Goal: Information Seeking & Learning: Learn about a topic

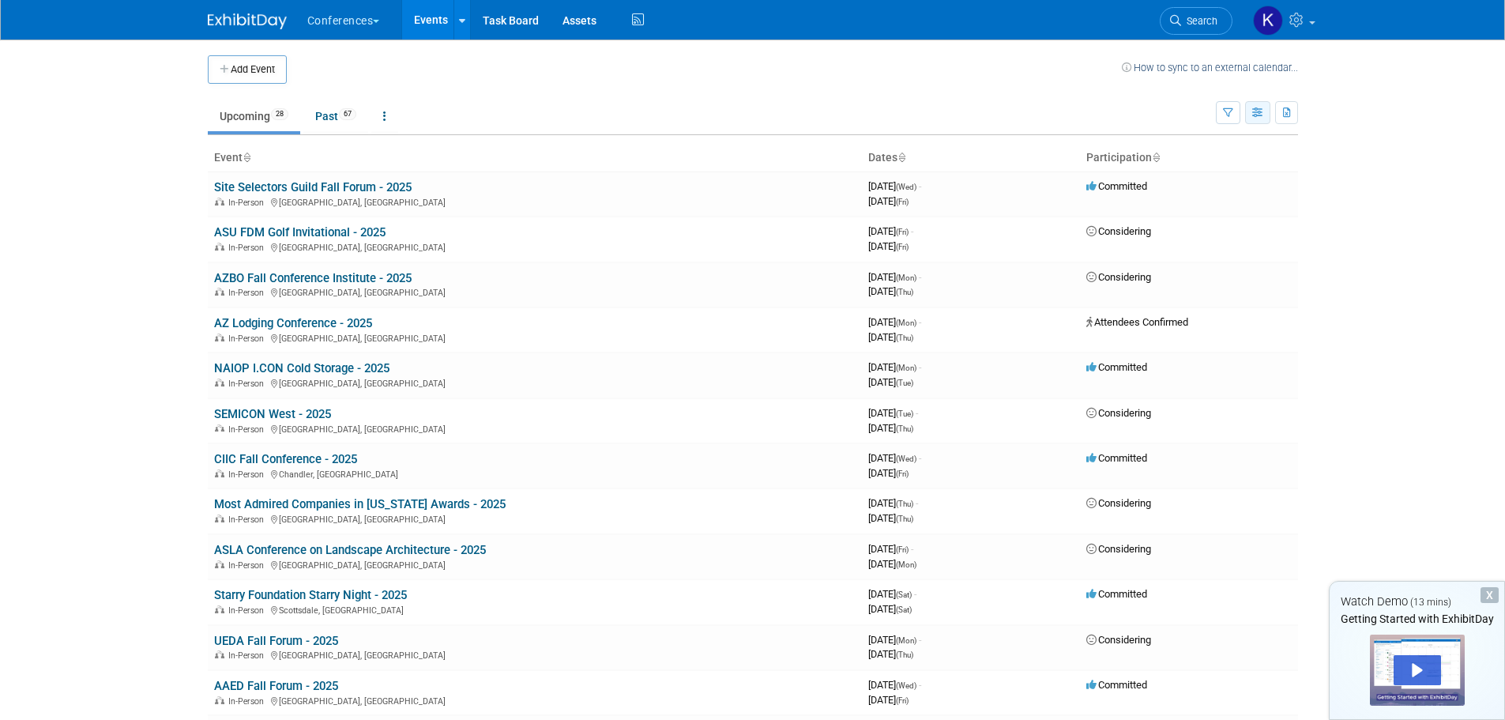
click at [1251, 107] on button "button" at bounding box center [1257, 112] width 25 height 23
click at [1182, 218] on link "Calendar View" at bounding box center [1191, 216] width 133 height 22
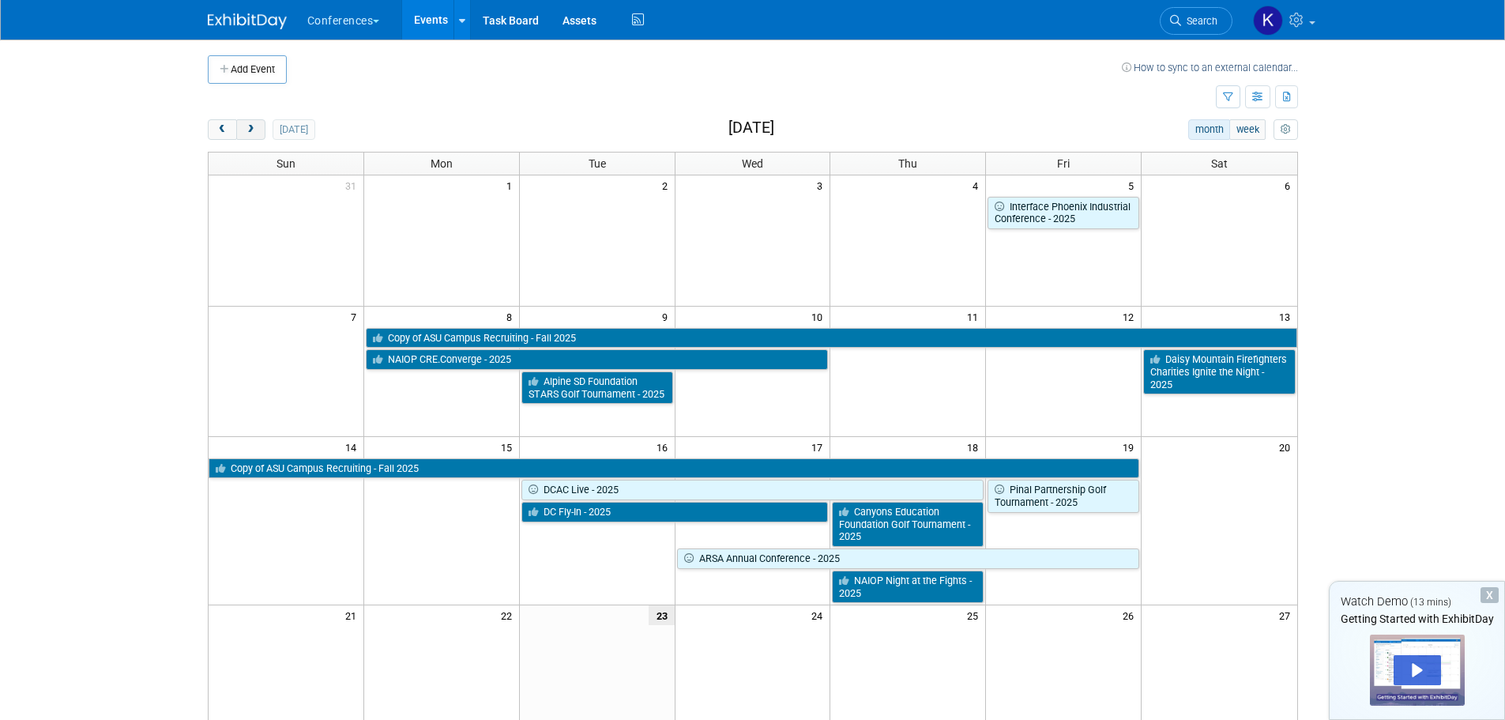
click at [257, 131] on button "next" at bounding box center [250, 129] width 29 height 21
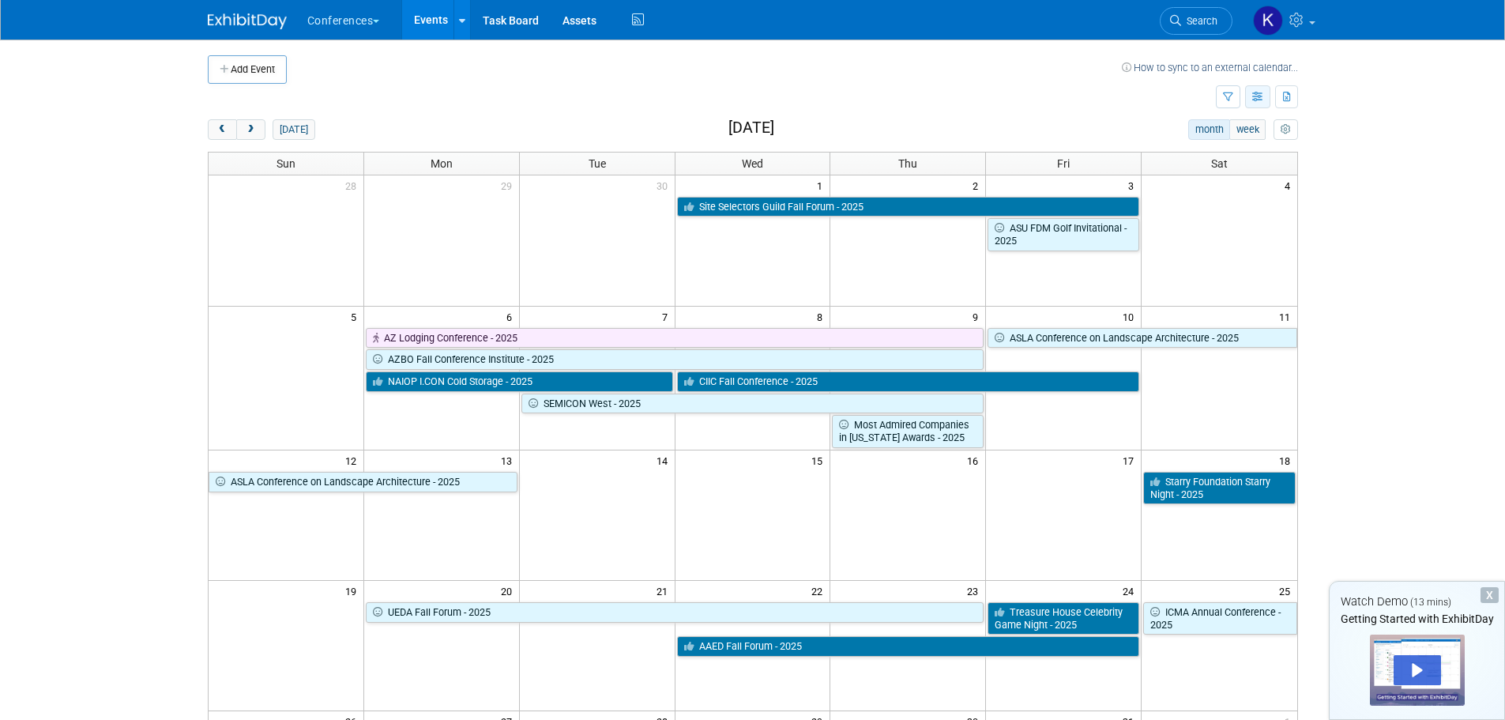
click at [1260, 100] on icon "button" at bounding box center [1258, 97] width 12 height 10
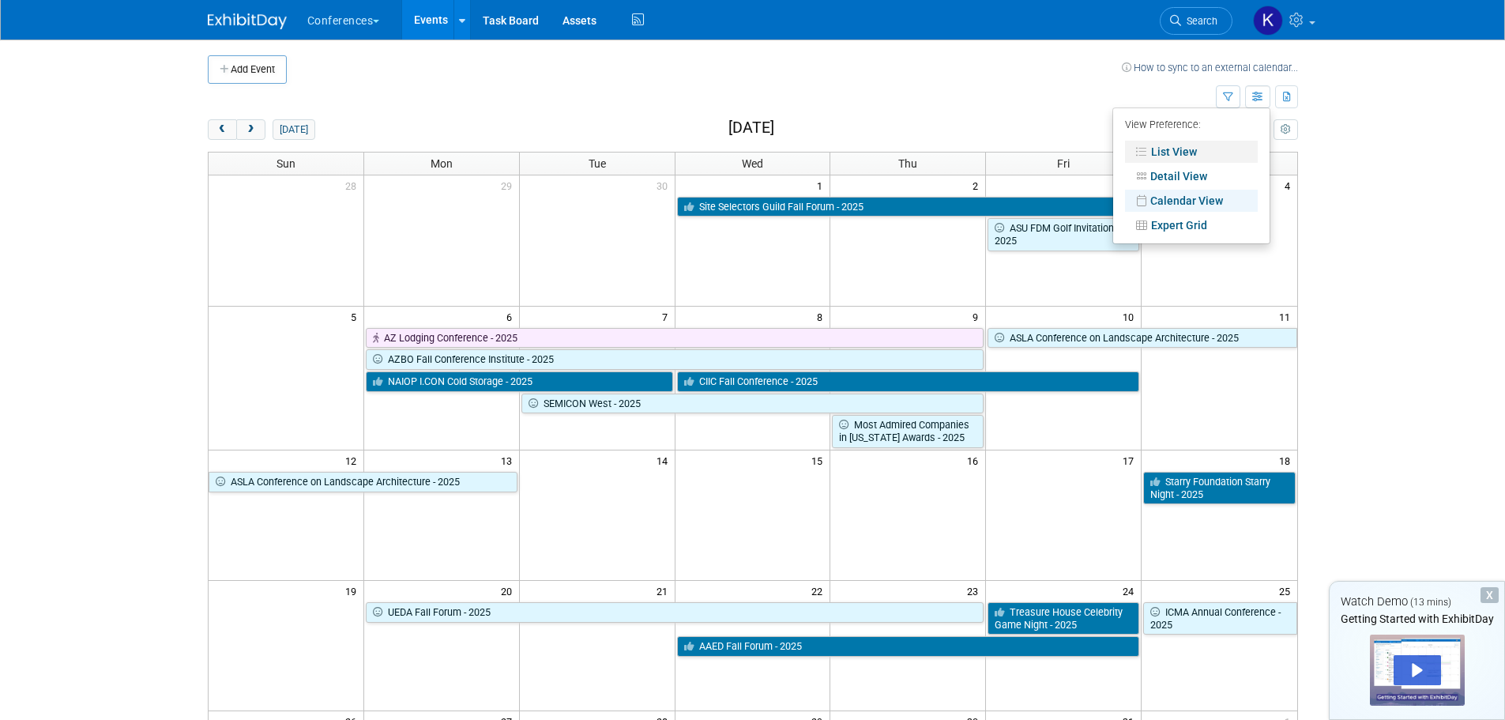
click at [1168, 149] on link "List View" at bounding box center [1191, 152] width 133 height 22
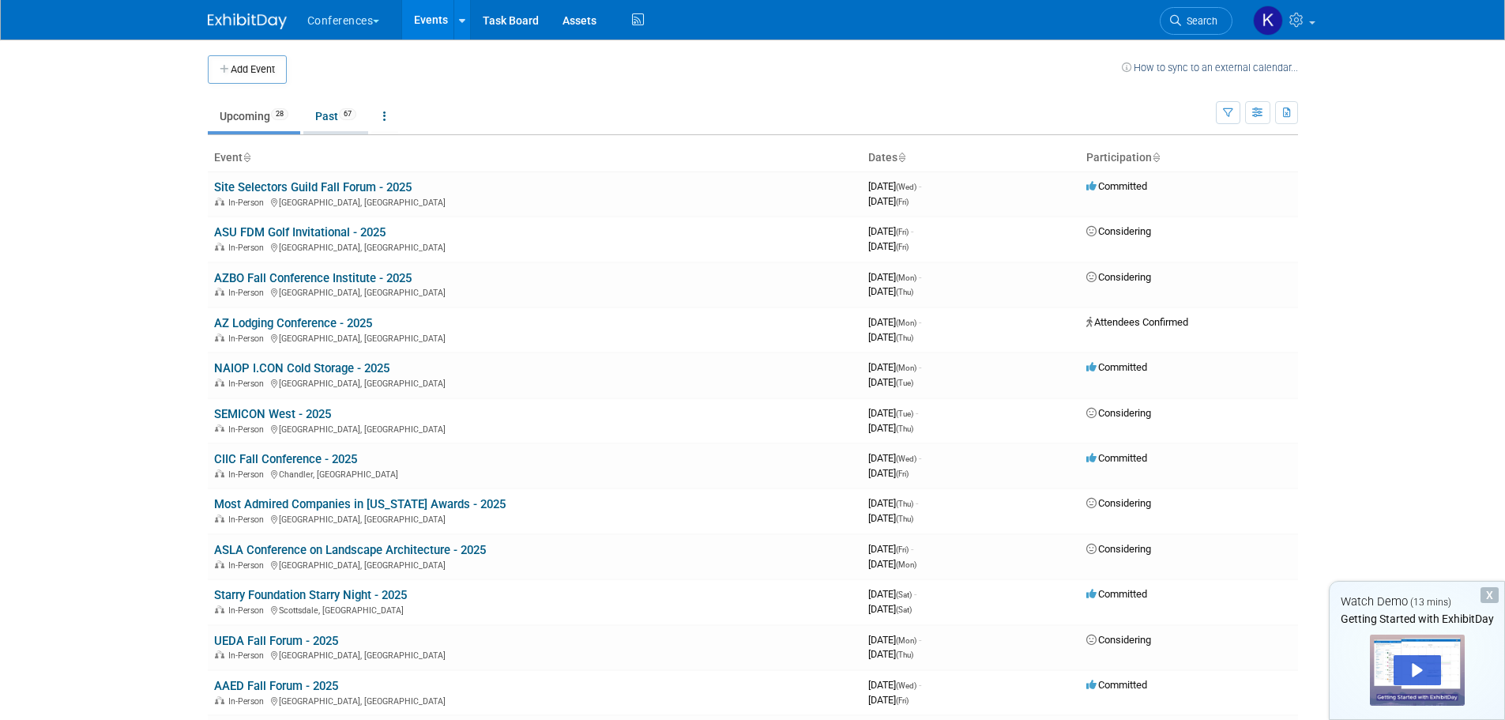
click at [313, 109] on link "Past 67" at bounding box center [335, 116] width 65 height 30
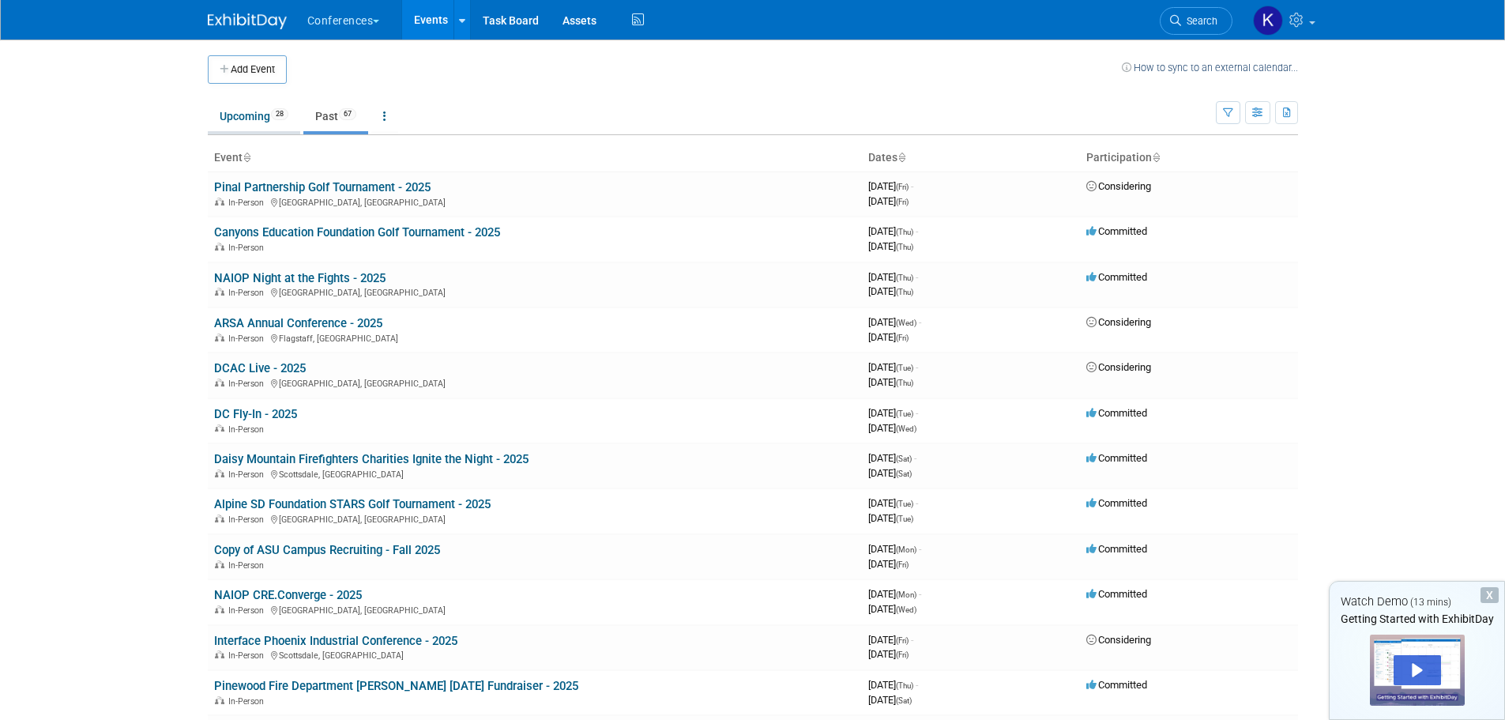
click at [254, 112] on link "Upcoming 28" at bounding box center [254, 116] width 92 height 30
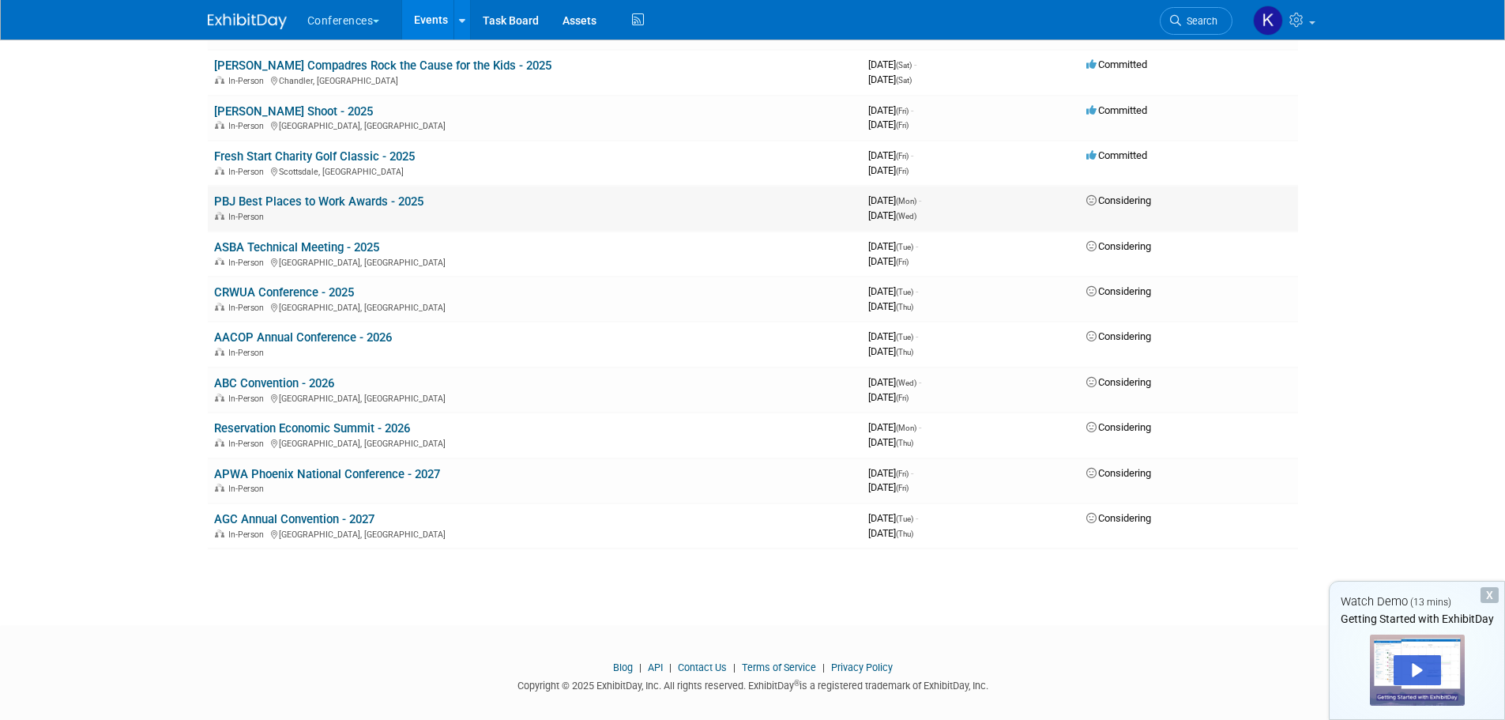
scroll to position [908, 0]
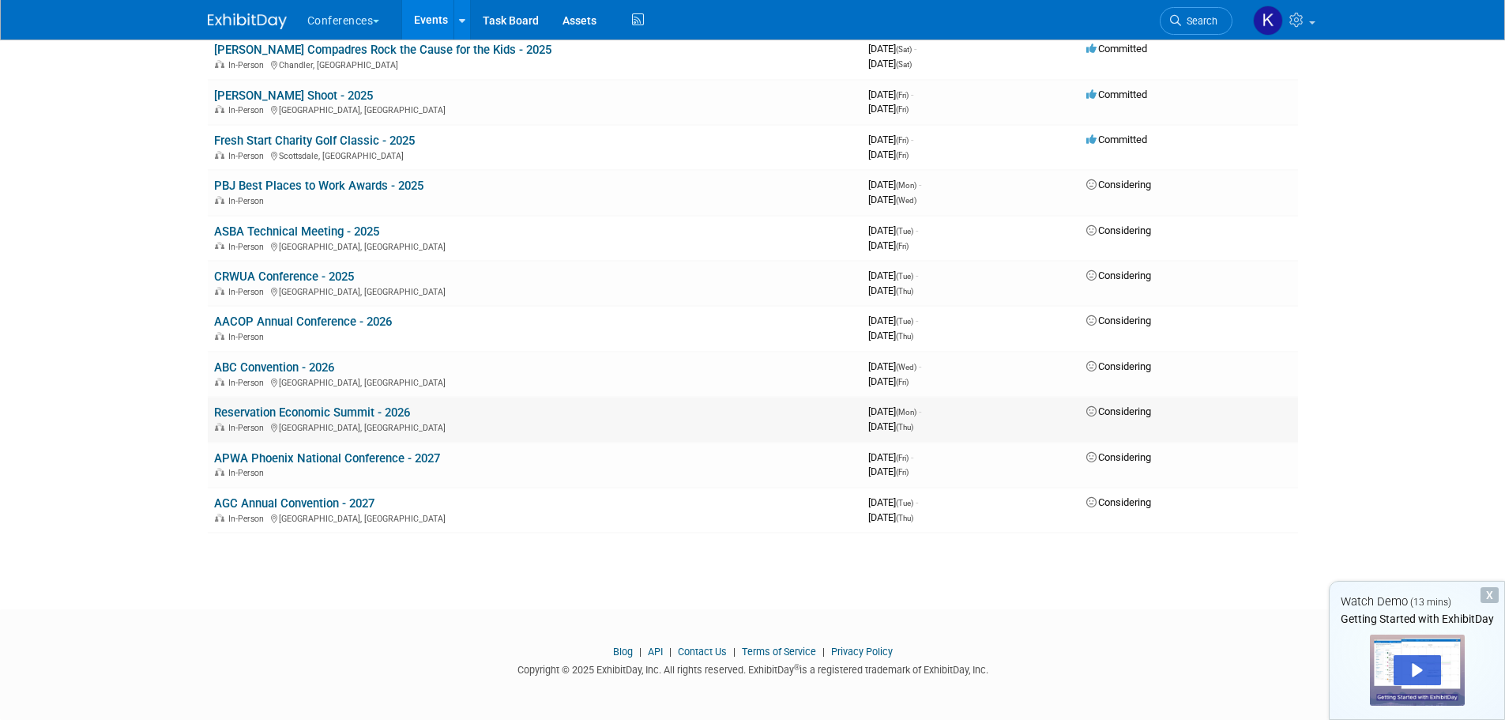
click at [280, 415] on link "Reservation Economic Summit - 2026" at bounding box center [312, 412] width 196 height 14
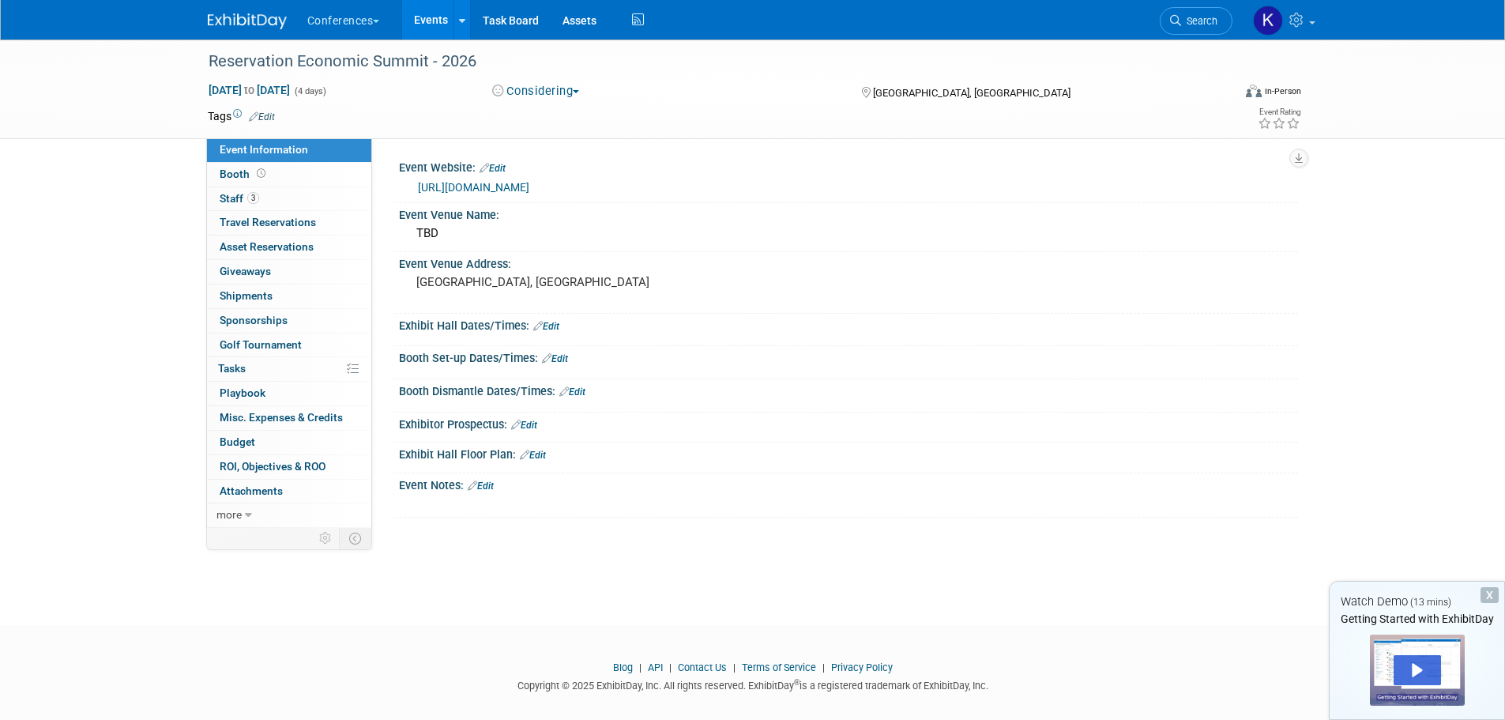
click at [357, 18] on button "Conferences" at bounding box center [353, 17] width 94 height 35
click at [436, 16] on link "Events" at bounding box center [431, 19] width 58 height 39
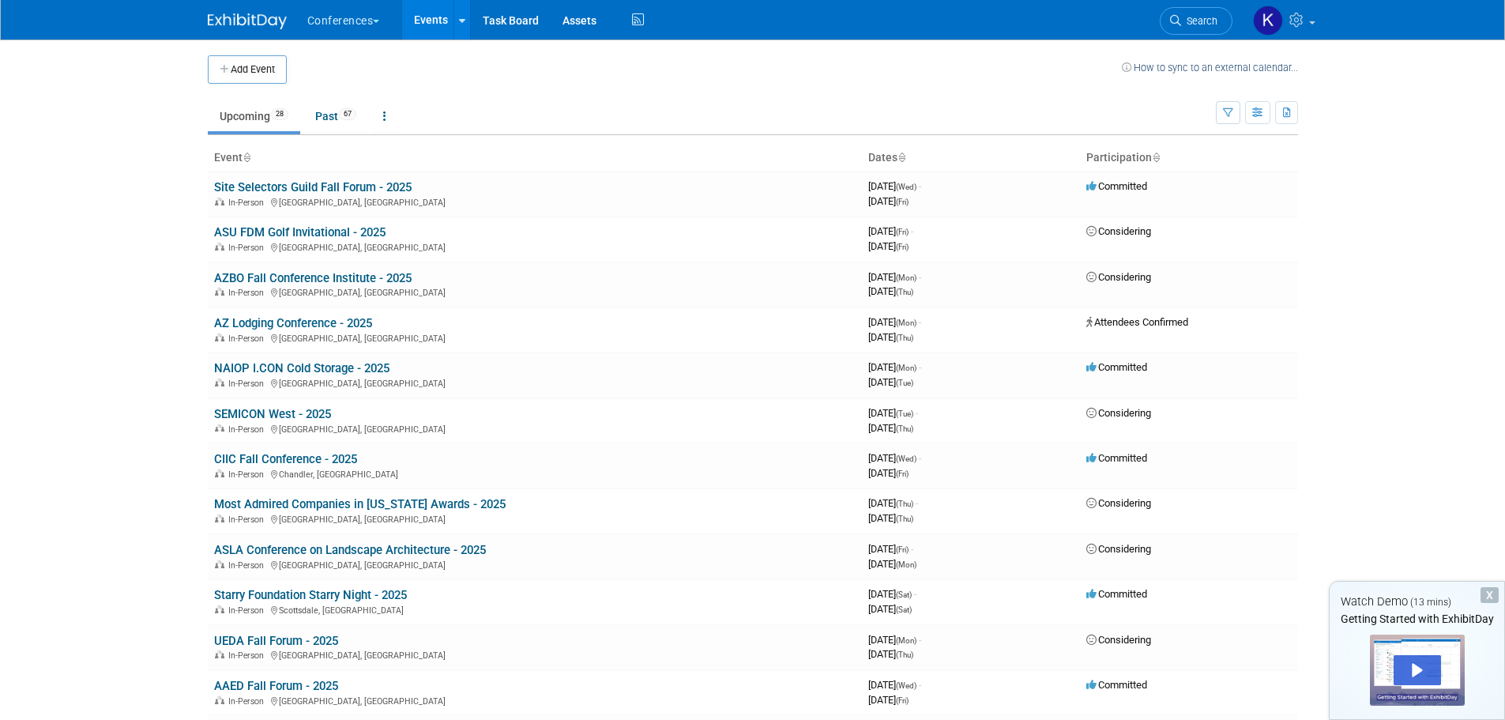
click at [343, 19] on button "Conferences" at bounding box center [353, 17] width 94 height 35
click at [427, 18] on link "Events" at bounding box center [431, 19] width 58 height 39
click at [353, 17] on button "Conferences" at bounding box center [353, 17] width 94 height 35
click at [541, 166] on th "Event" at bounding box center [535, 158] width 654 height 27
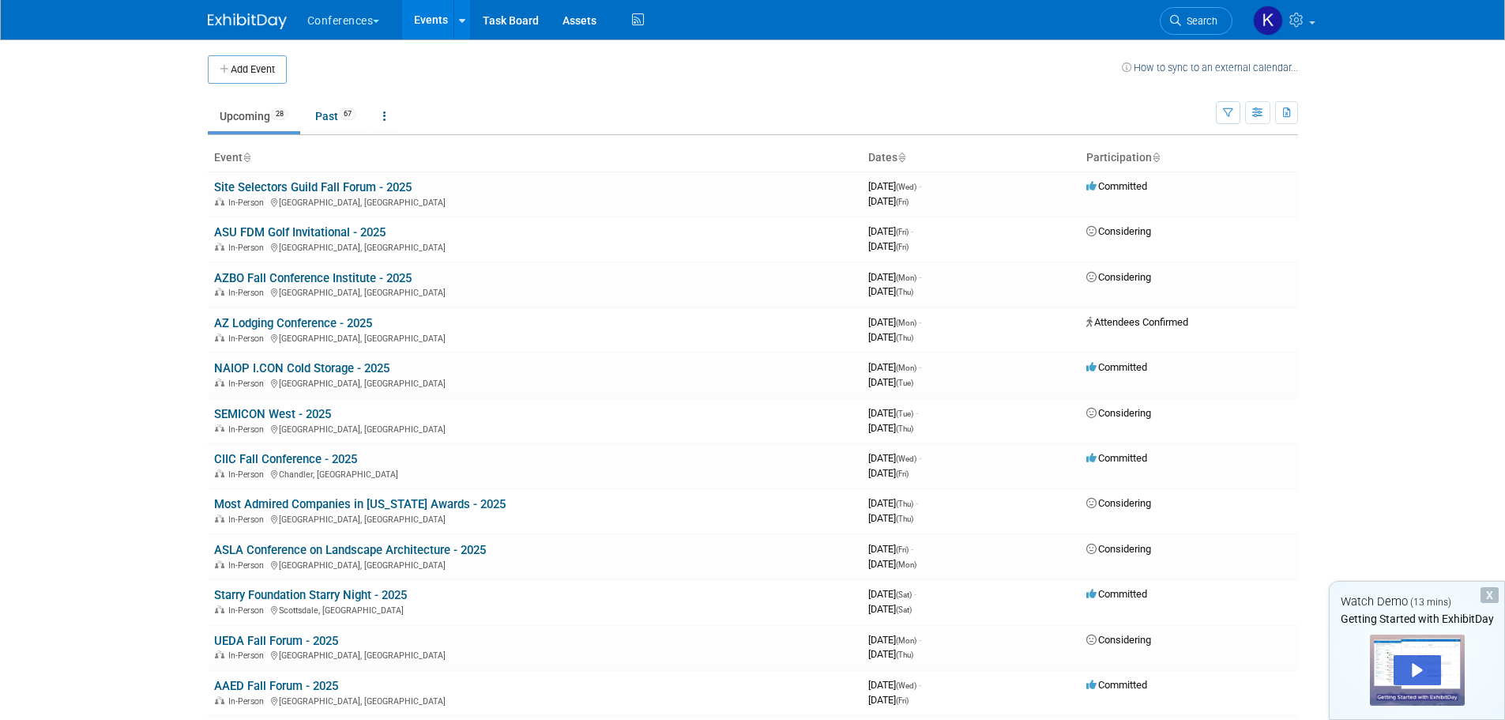
click at [367, 14] on button "Conferences" at bounding box center [353, 17] width 94 height 35
click at [353, 66] on link "My Workspaces 2" at bounding box center [369, 68] width 111 height 27
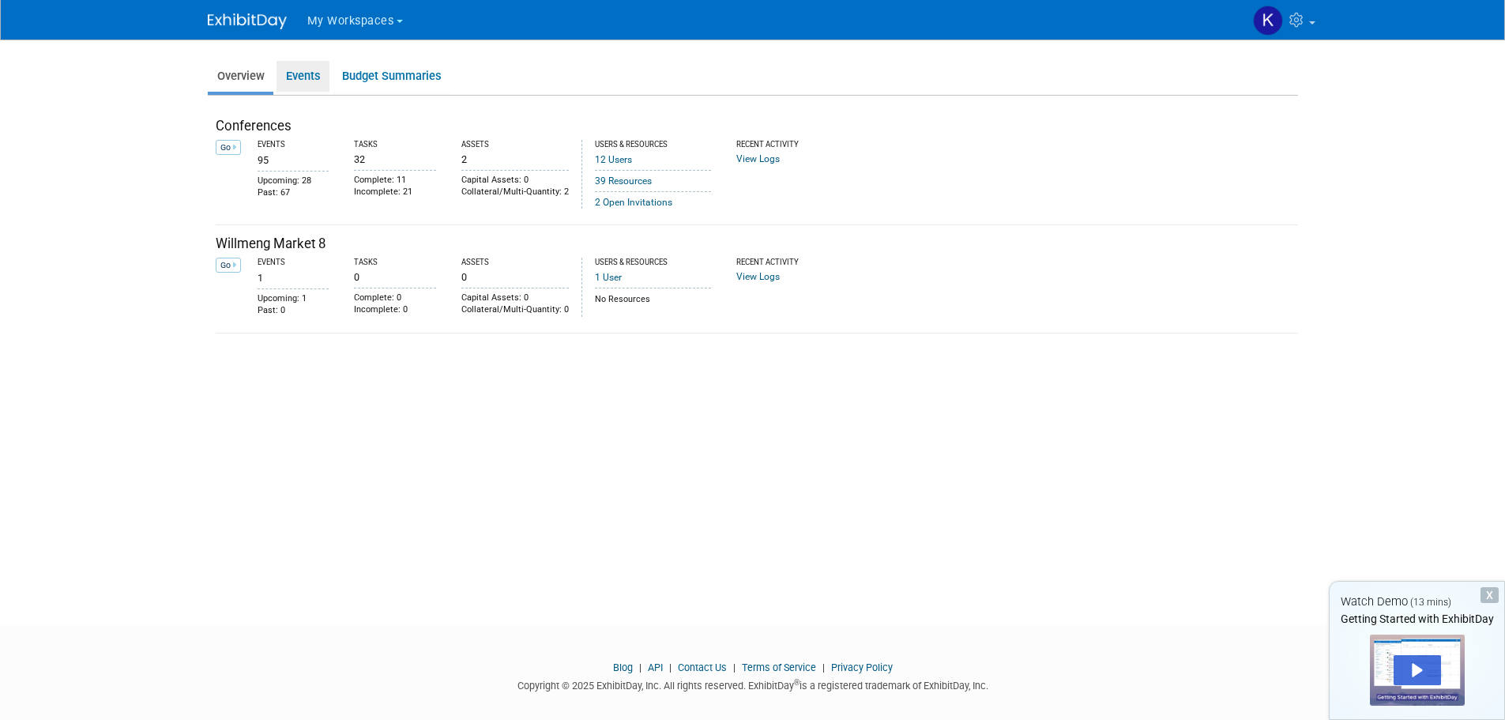
click at [317, 70] on link "Events" at bounding box center [302, 76] width 53 height 31
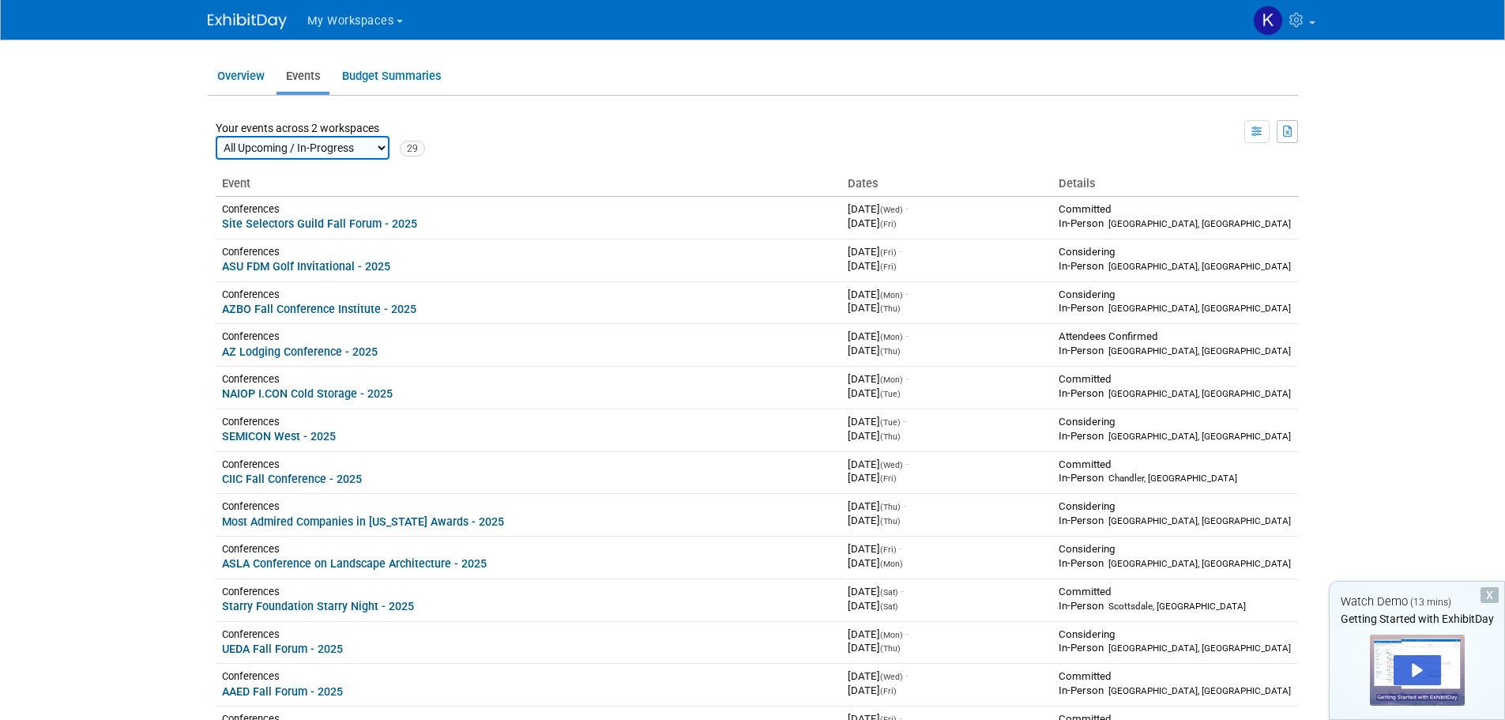
click at [1491, 594] on div "X" at bounding box center [1489, 595] width 18 height 16
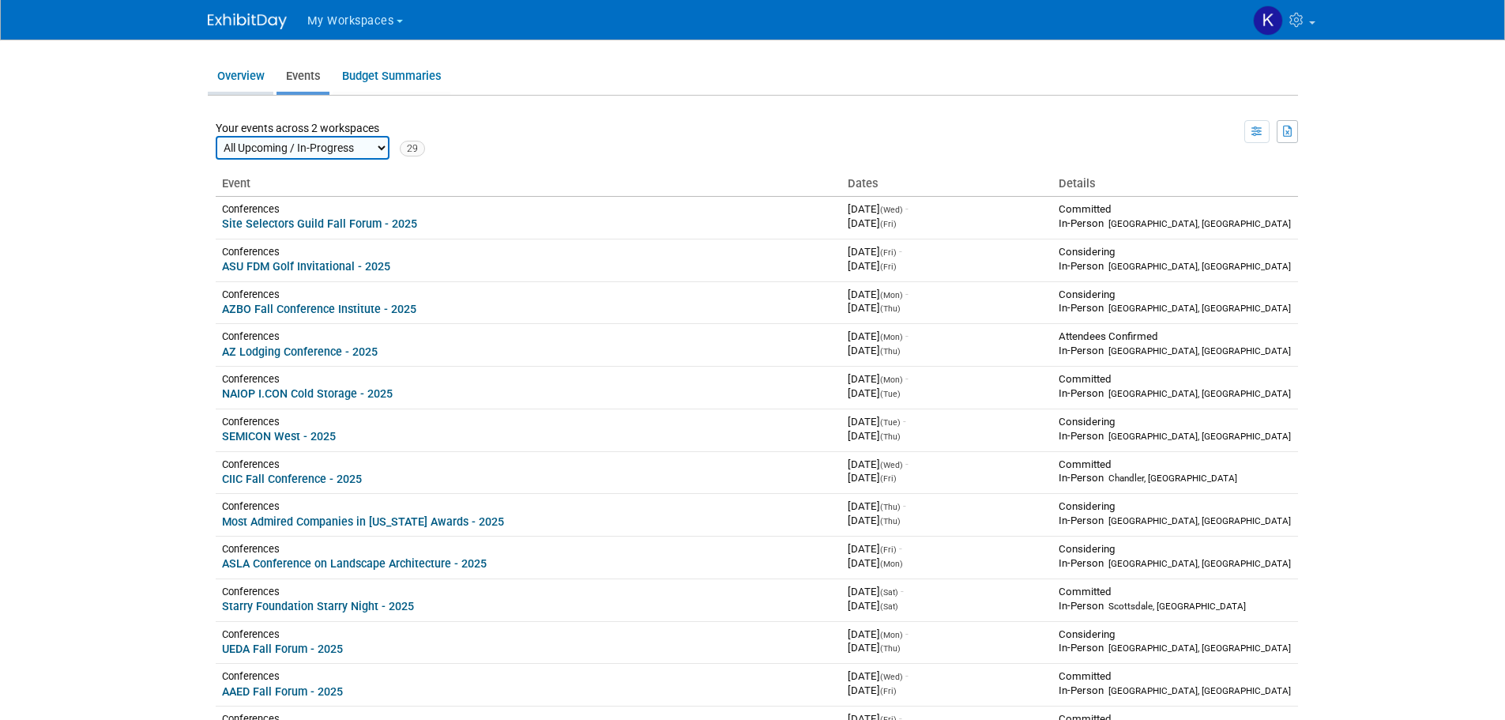
click at [251, 72] on link "Overview" at bounding box center [241, 76] width 66 height 31
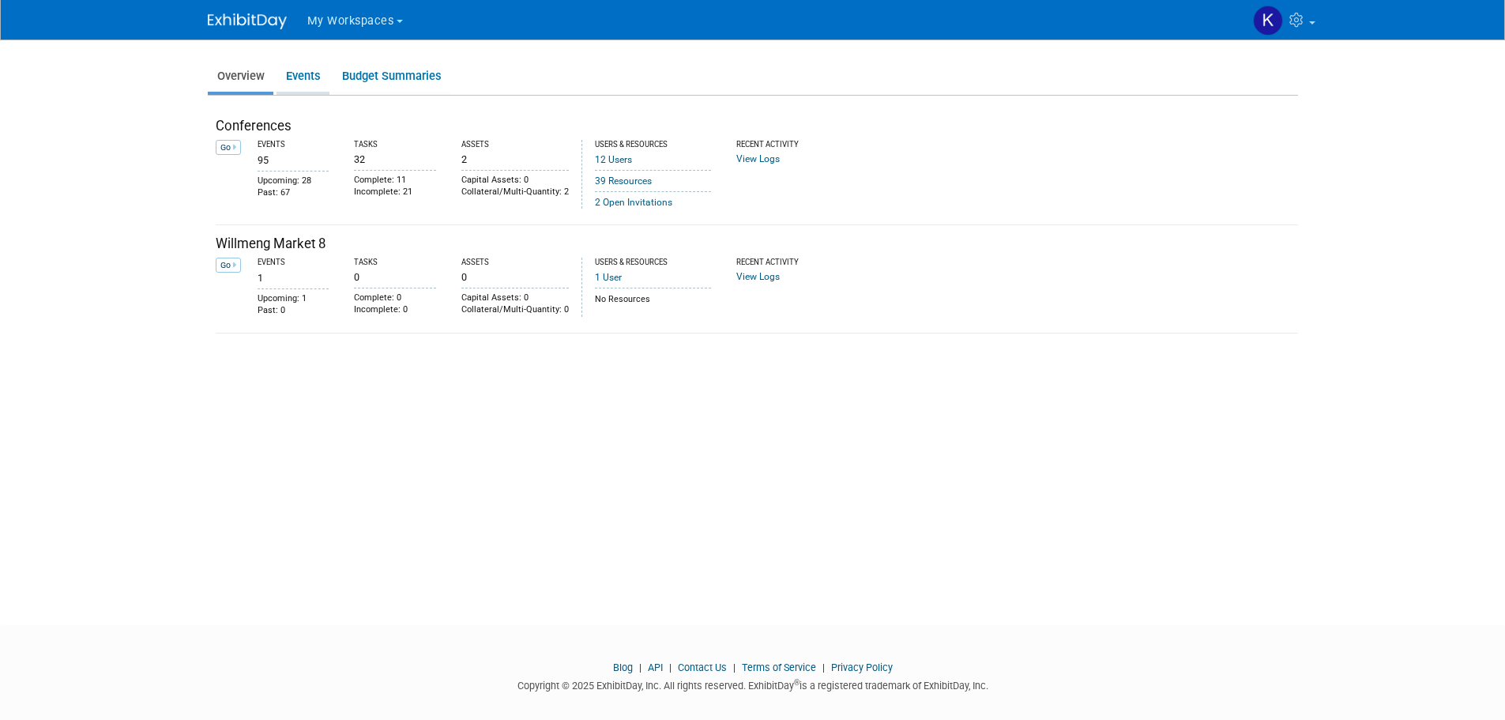
click at [296, 74] on link "Events" at bounding box center [302, 76] width 53 height 31
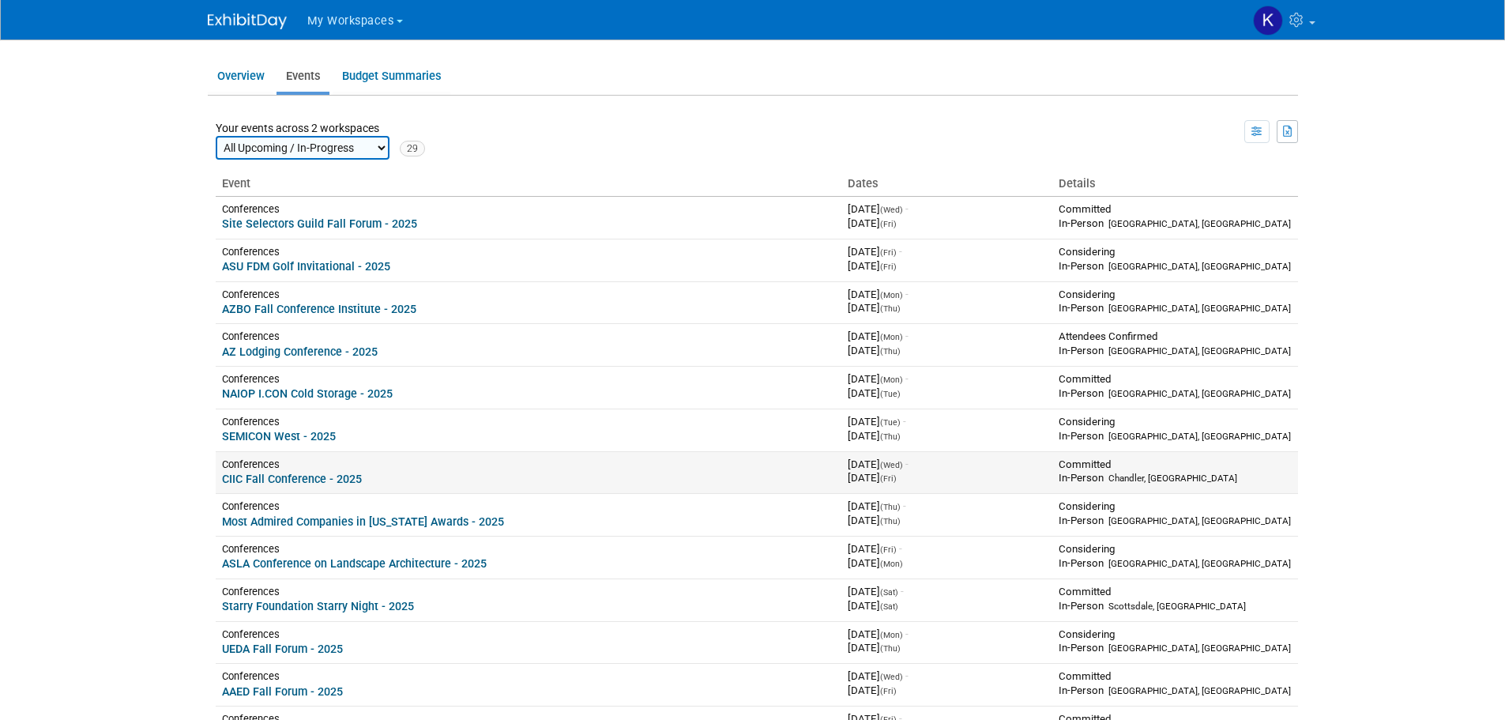
click at [291, 477] on link "CIIC Fall Conference - 2025" at bounding box center [292, 478] width 140 height 13
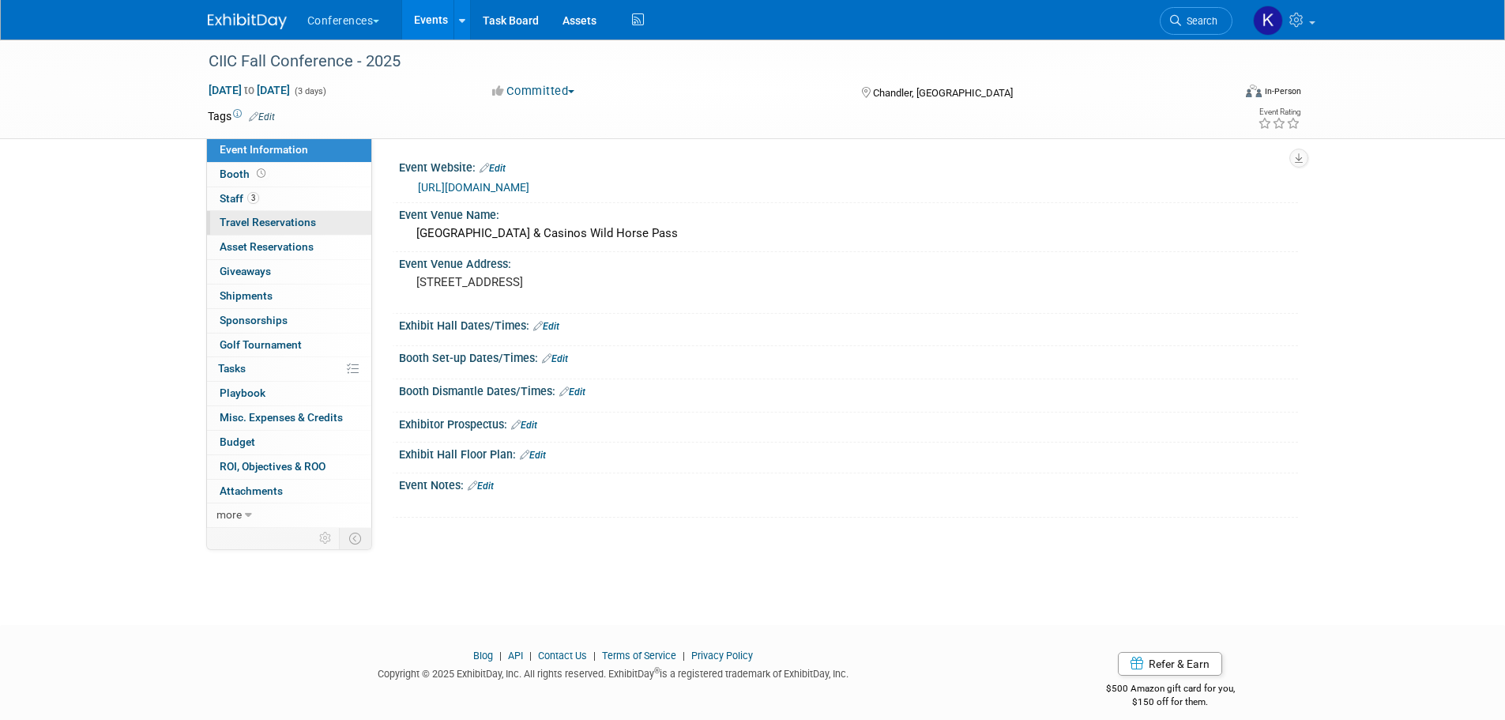
click at [271, 221] on span "Travel Reservations 0" at bounding box center [268, 222] width 96 height 13
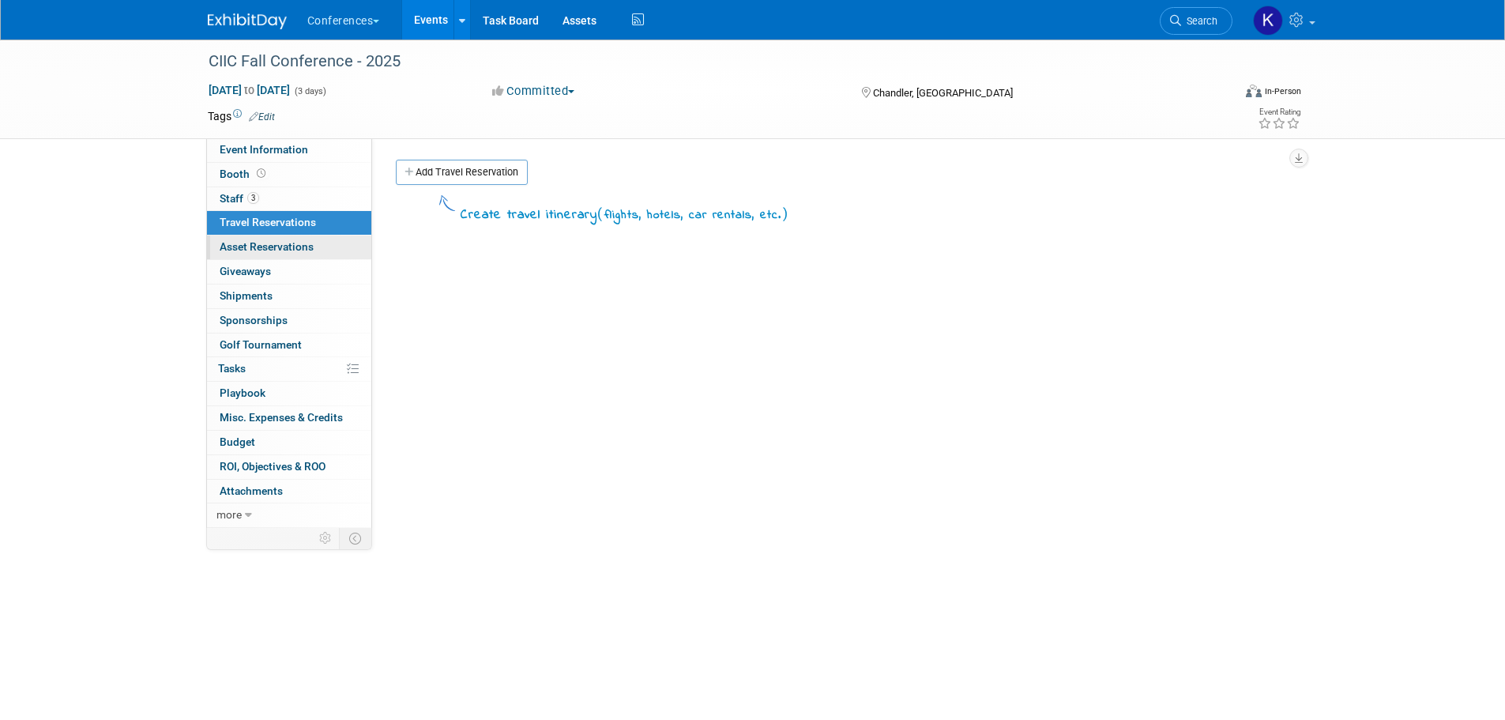
click at [275, 248] on span "Asset Reservations 0" at bounding box center [267, 246] width 94 height 13
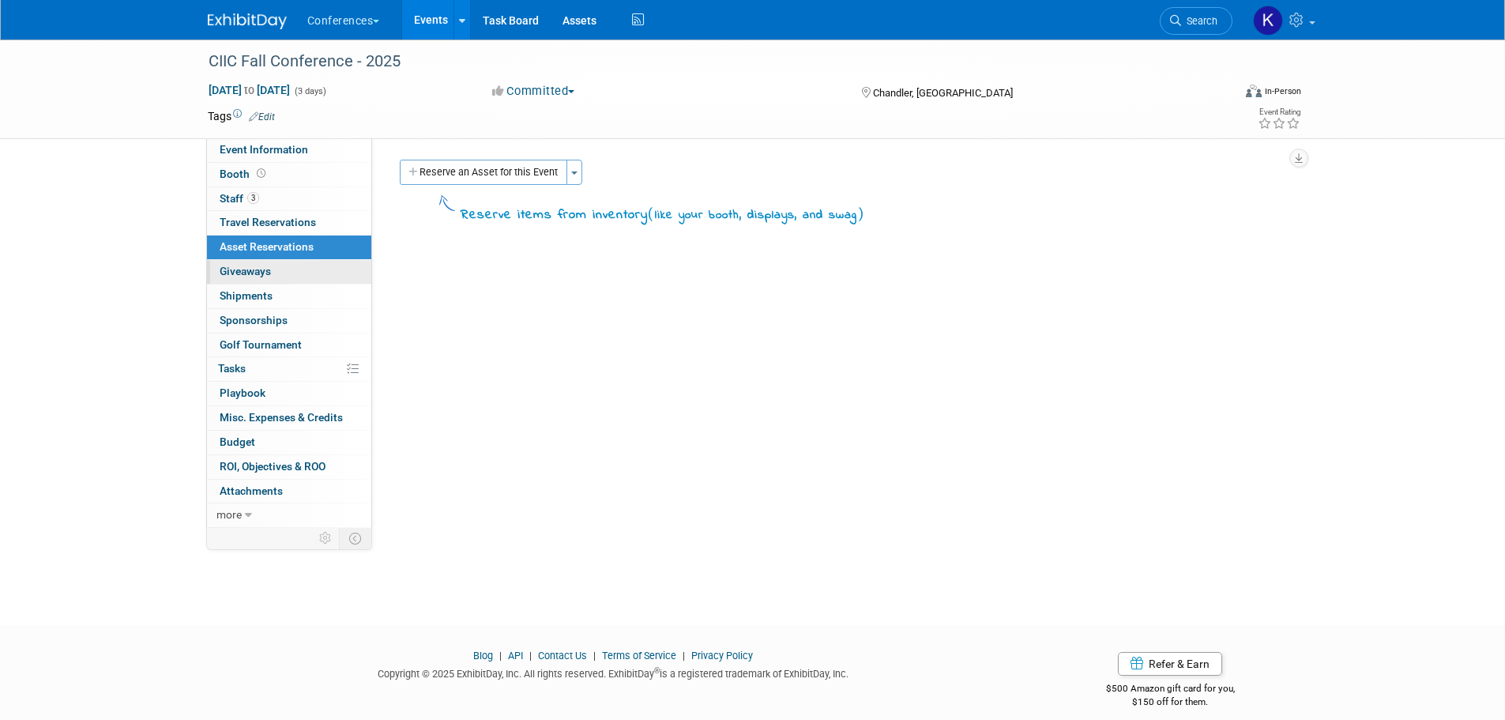
click at [261, 267] on span "Giveaways 0" at bounding box center [245, 271] width 51 height 13
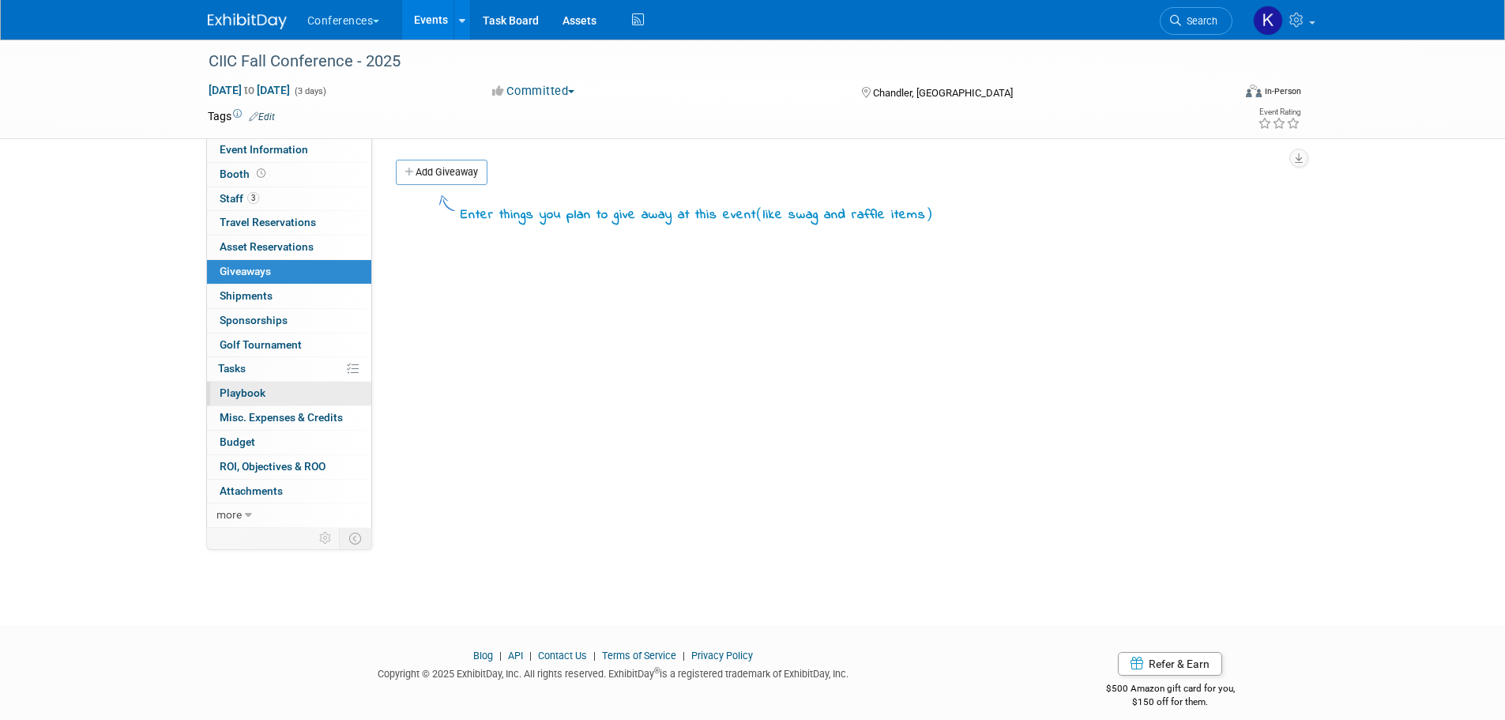
click at [241, 385] on link "0 Playbook 0" at bounding box center [289, 394] width 164 height 24
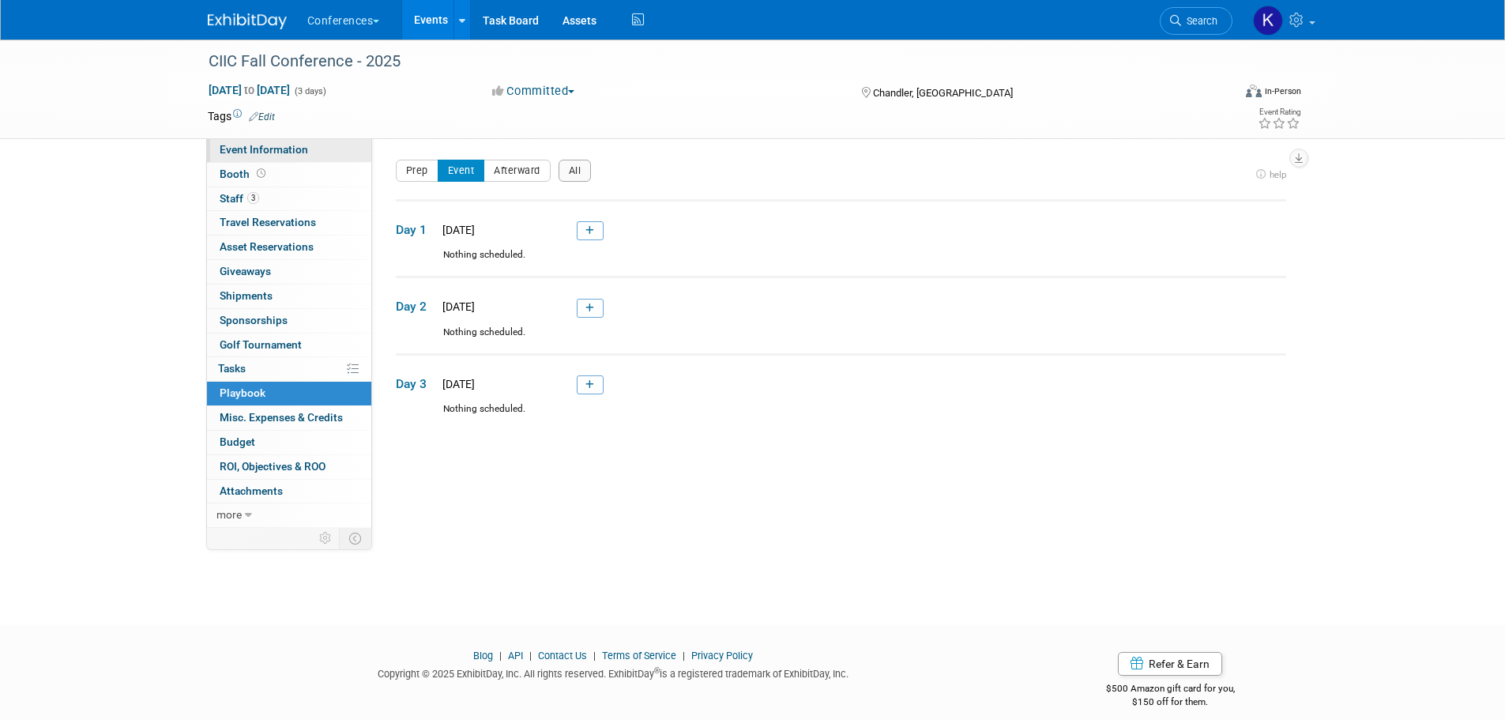
click at [247, 151] on span "Event Information" at bounding box center [264, 149] width 88 height 13
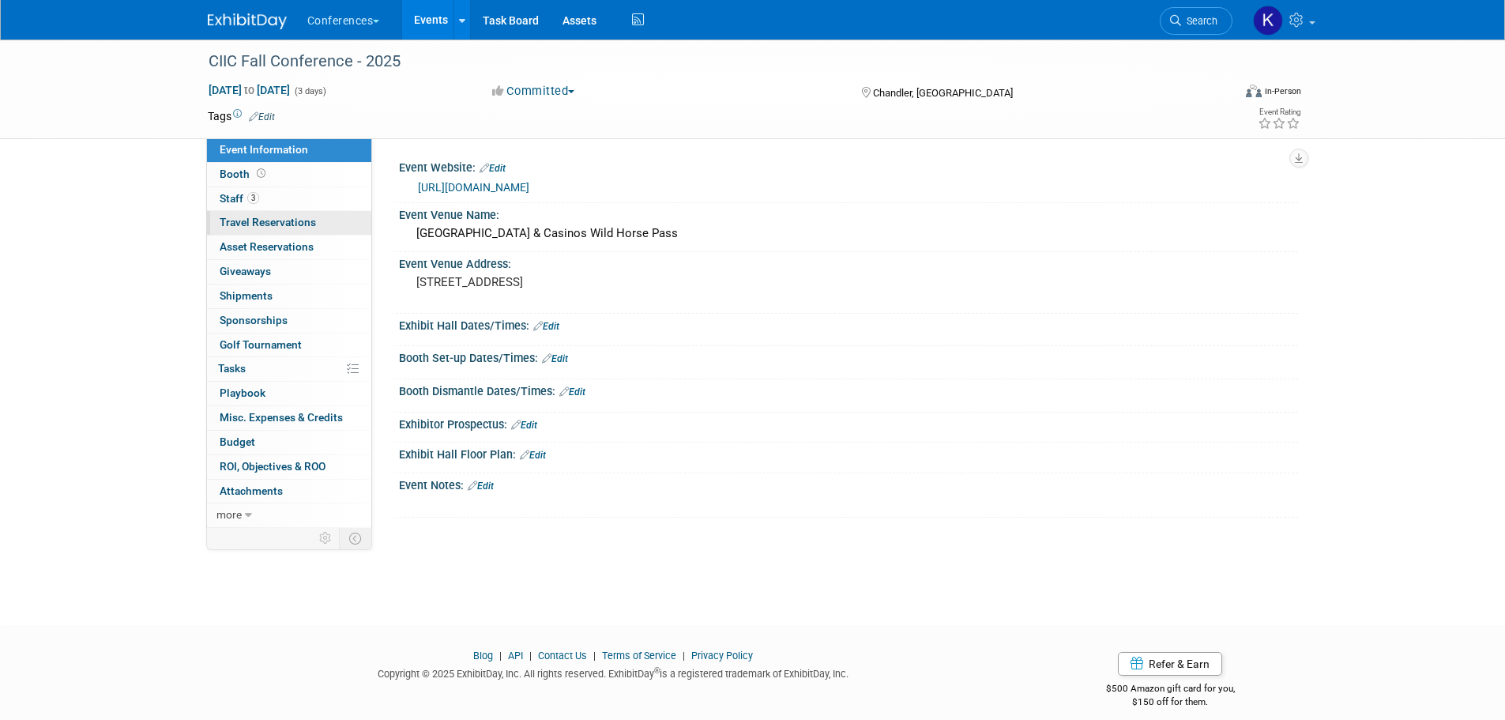
click at [235, 222] on span "Travel Reservations 0" at bounding box center [268, 222] width 96 height 13
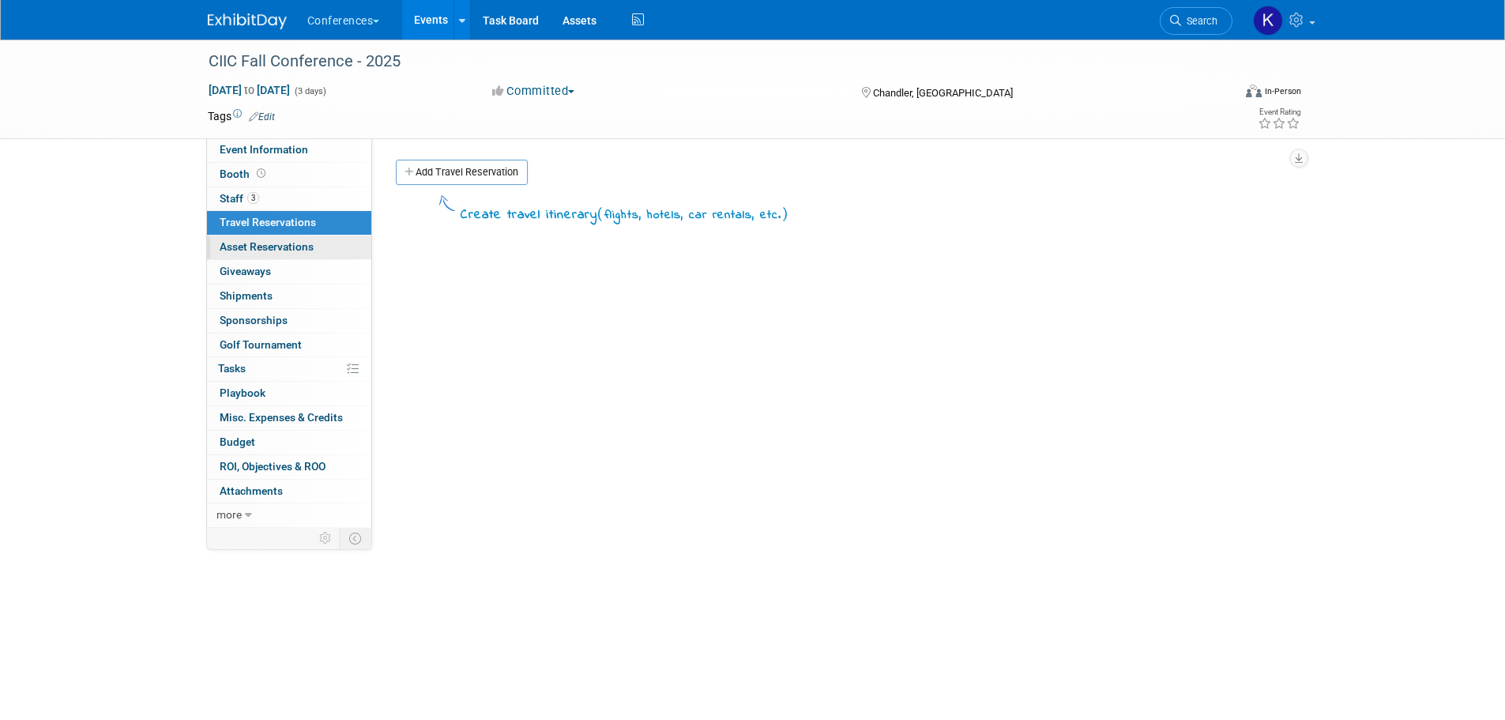
click at [238, 243] on span "Asset Reservations 0" at bounding box center [267, 246] width 94 height 13
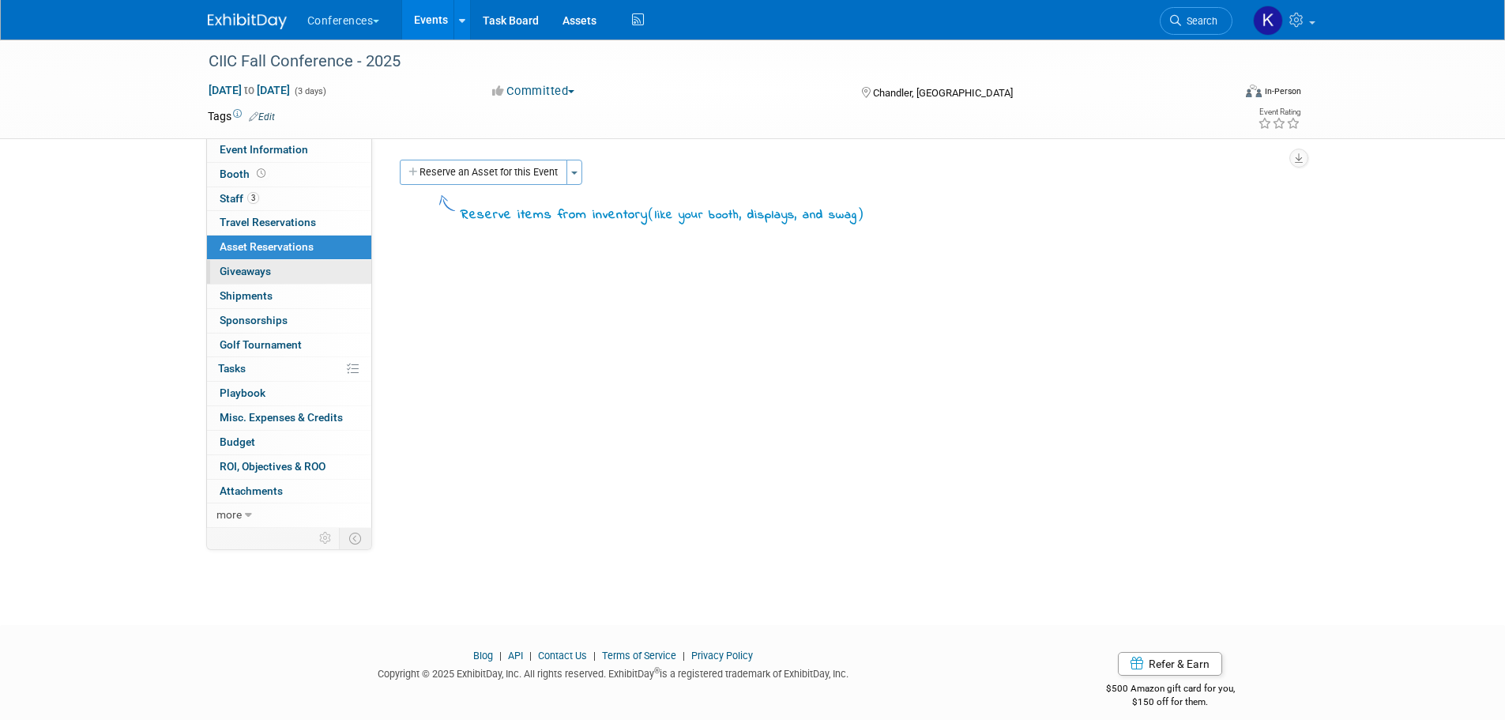
click at [233, 271] on span "Giveaways 0" at bounding box center [245, 271] width 51 height 13
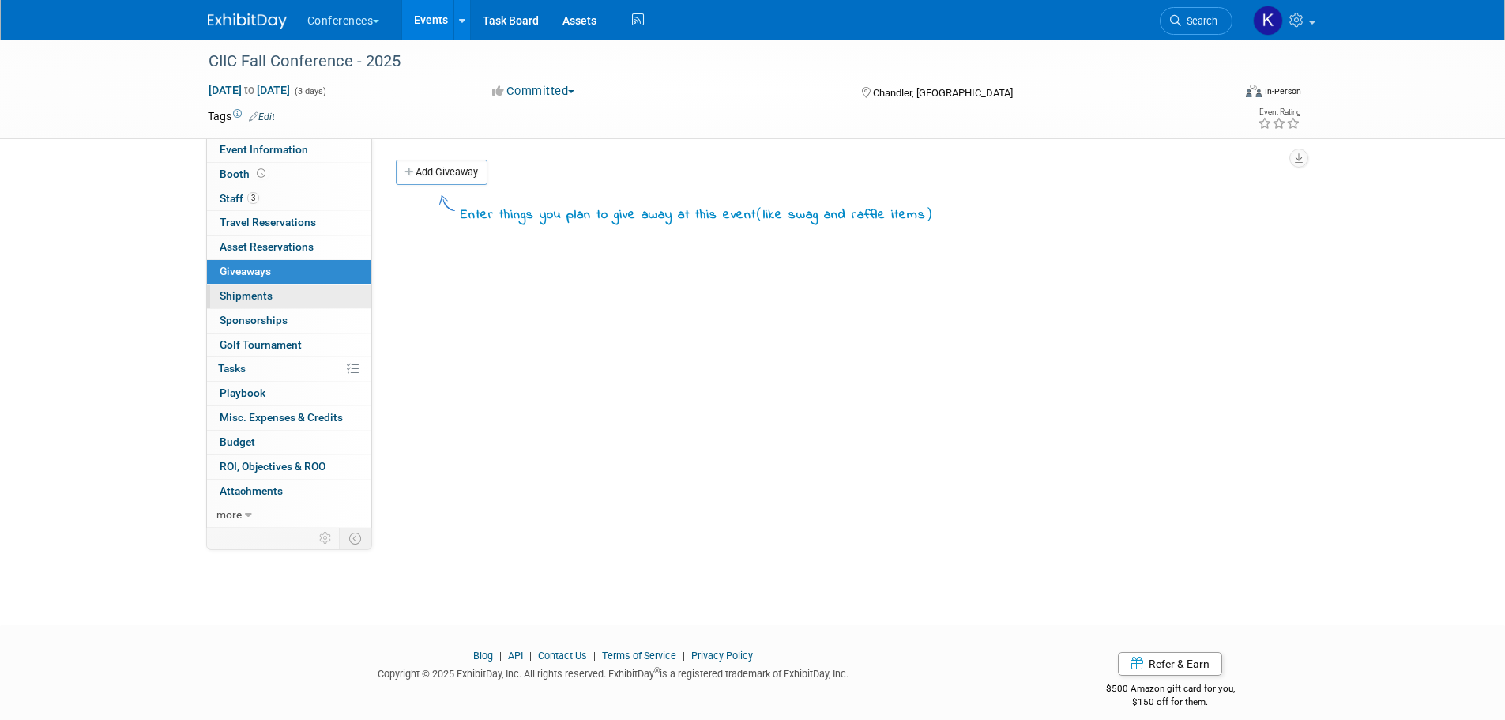
click at [255, 295] on span "Shipments 0" at bounding box center [246, 295] width 53 height 13
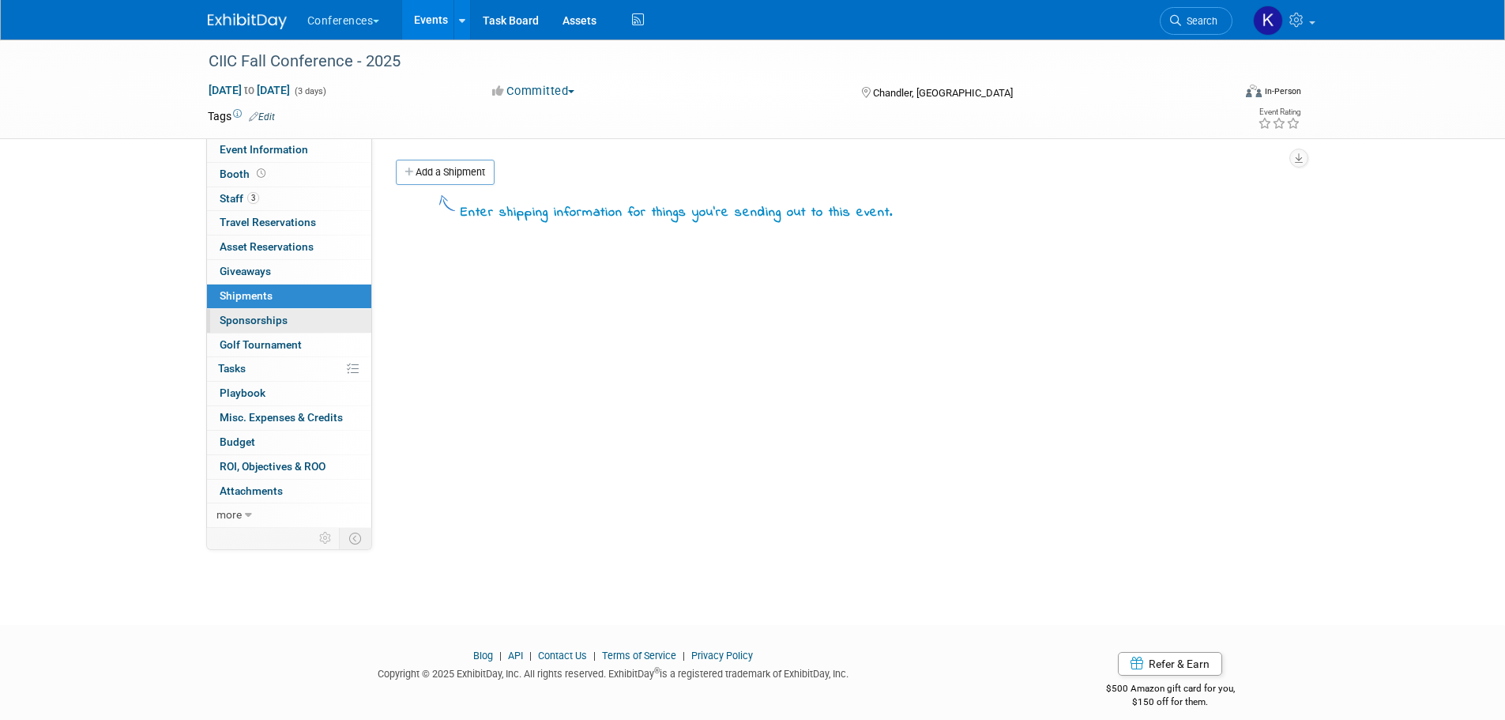
click at [253, 314] on span "Sponsorships 0" at bounding box center [254, 320] width 68 height 13
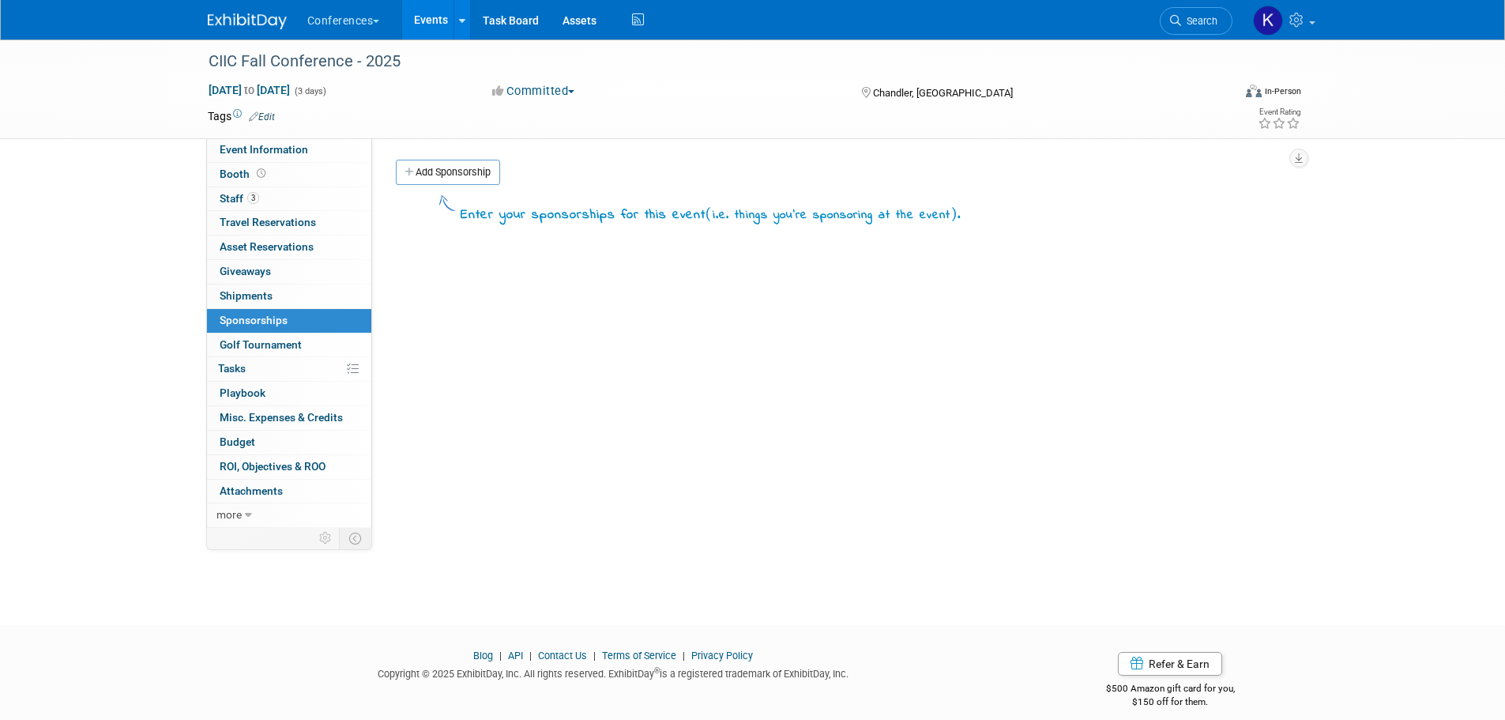
click at [996, 349] on div "Event Website: Edit https://ciic.construction.asu.edu/national-conference/ Even…" at bounding box center [835, 332] width 926 height 389
click at [354, 23] on button "Conferences" at bounding box center [353, 17] width 94 height 35
click at [423, 15] on link "Events" at bounding box center [431, 19] width 58 height 39
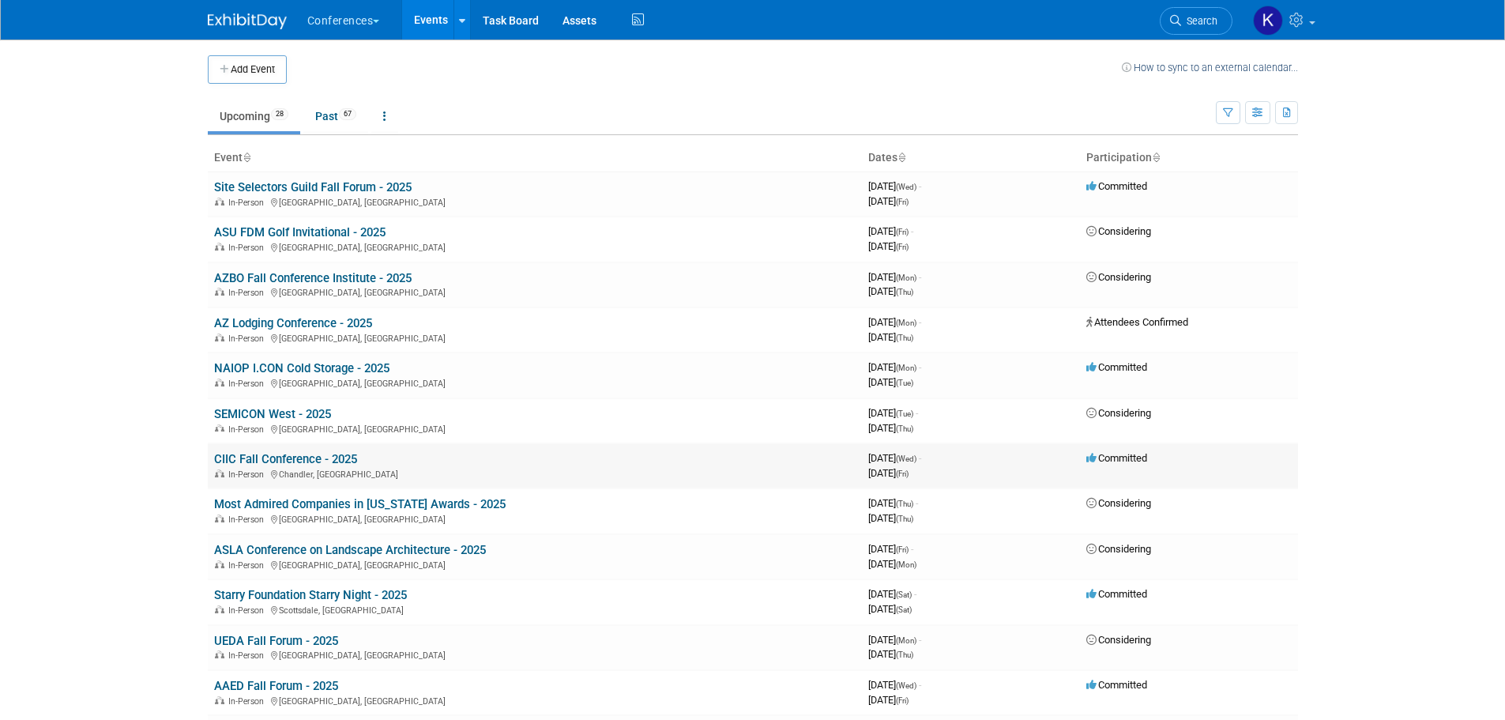
click at [288, 456] on link "CIIC Fall Conference - 2025" at bounding box center [285, 459] width 143 height 14
